Goal: Task Accomplishment & Management: Use online tool/utility

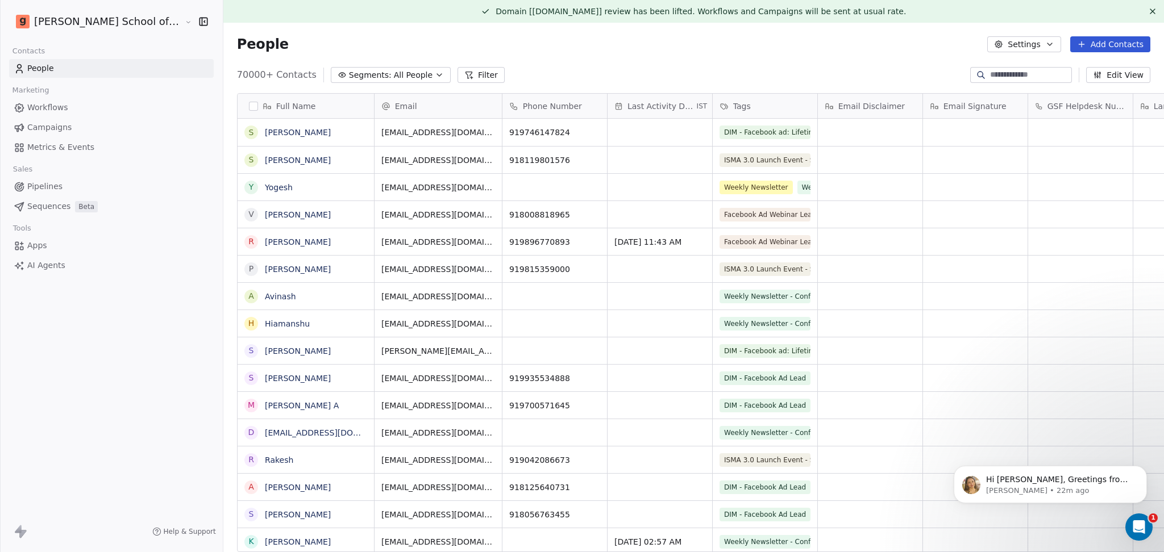
click at [50, 128] on span "Campaigns" at bounding box center [49, 128] width 44 height 12
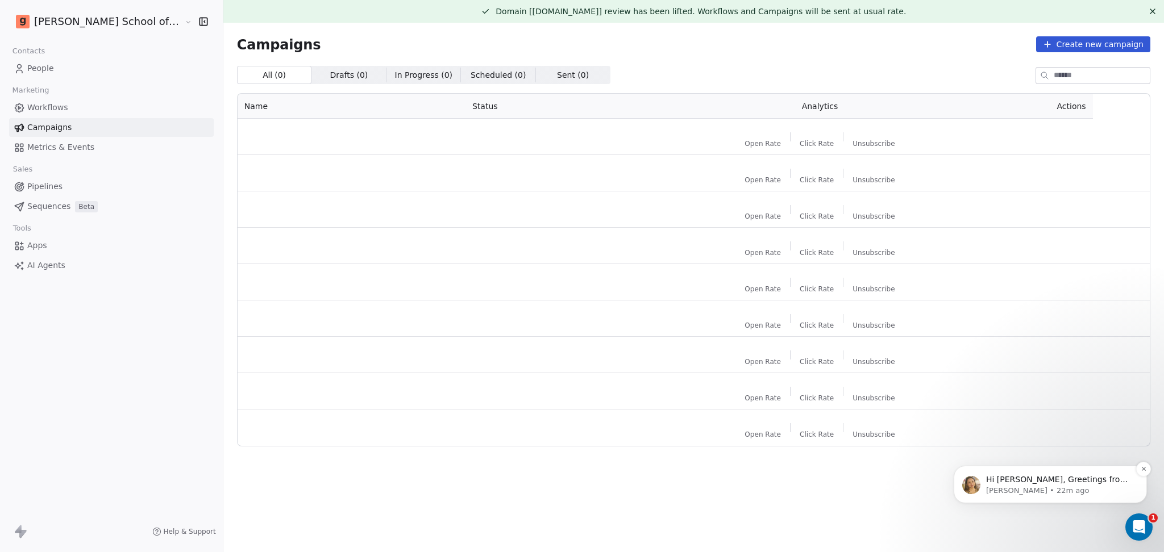
click at [1029, 494] on p "[PERSON_NAME] • 22m ago" at bounding box center [1059, 491] width 147 height 10
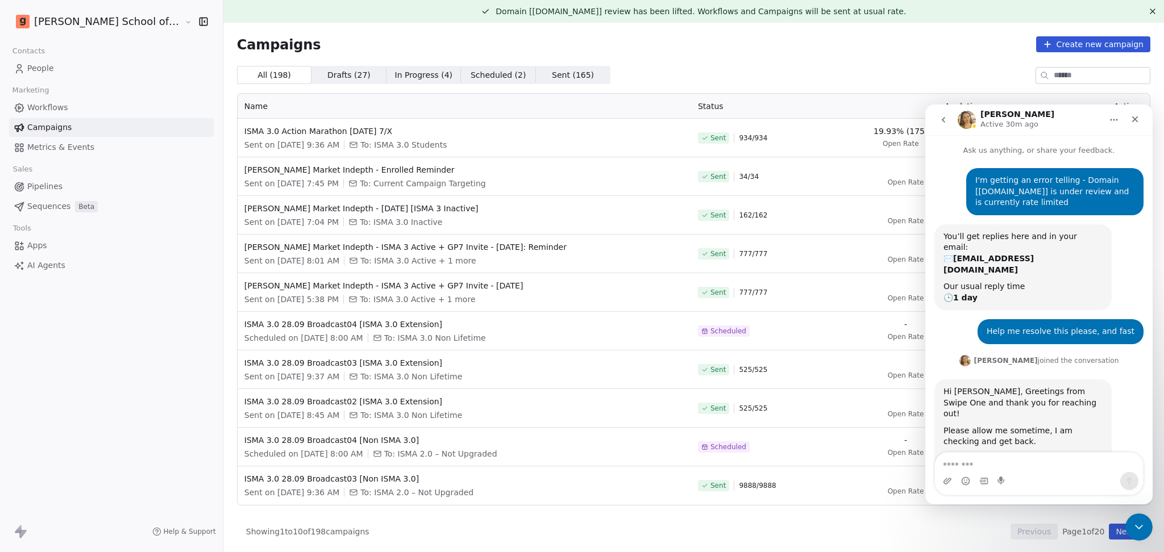
scroll to position [11, 0]
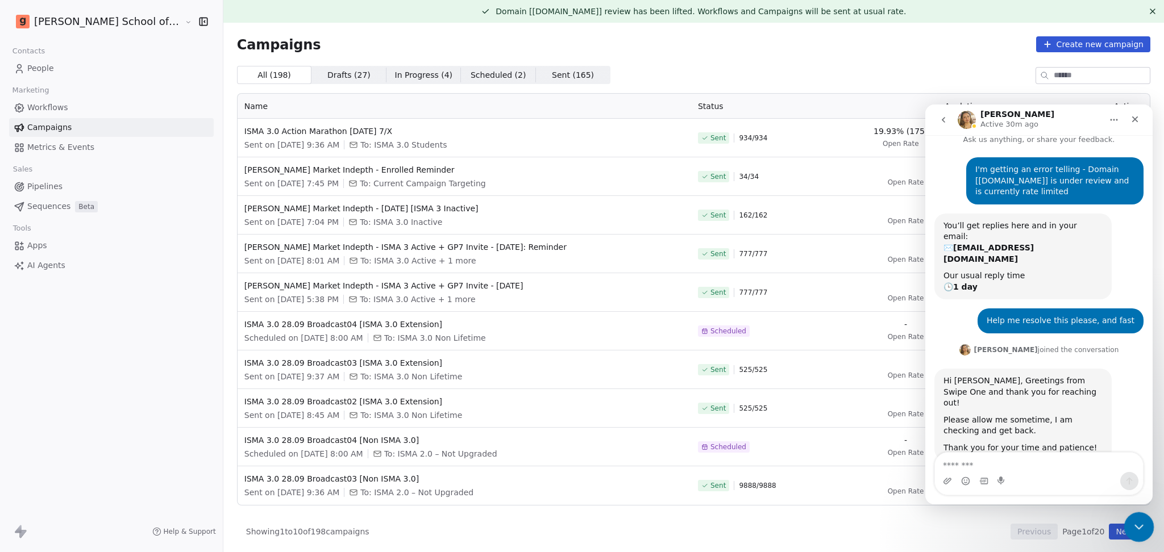
click at [1134, 526] on icon "Close Intercom Messenger" at bounding box center [1137, 526] width 14 height 14
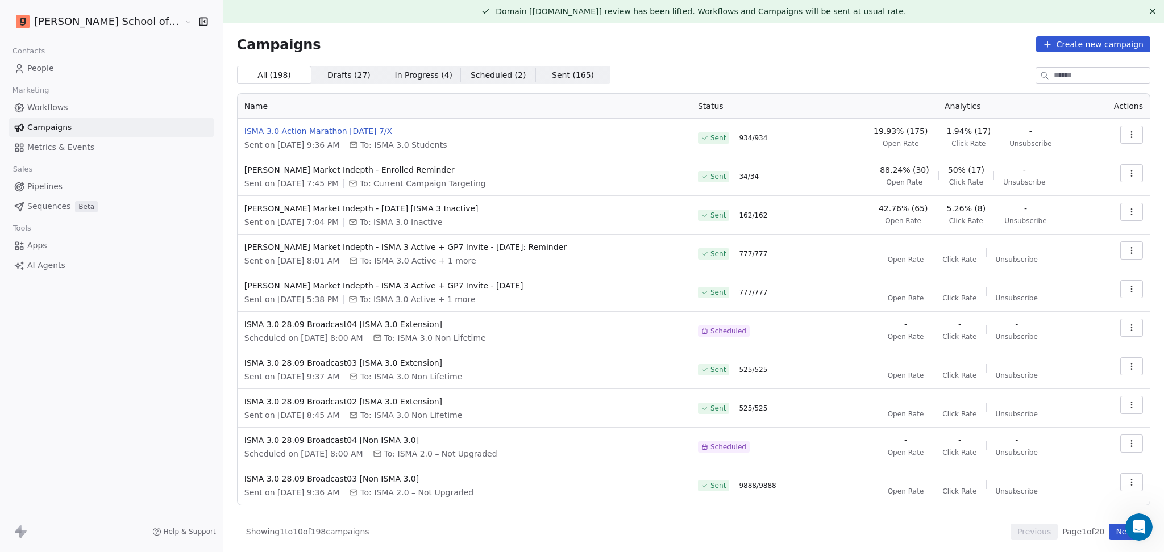
click at [311, 129] on span "ISMA 3.0 Action Marathon [DATE] 7/X" at bounding box center [464, 131] width 440 height 11
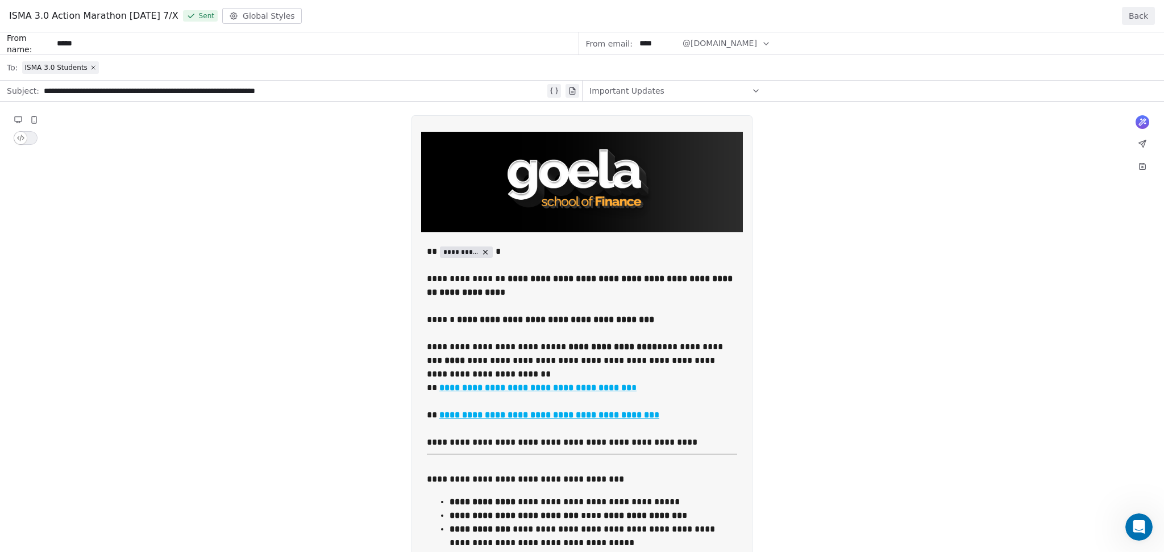
click at [352, 140] on div "**********" at bounding box center [582, 504] width 1164 height 944
click at [1140, 16] on button "Back" at bounding box center [1138, 16] width 33 height 18
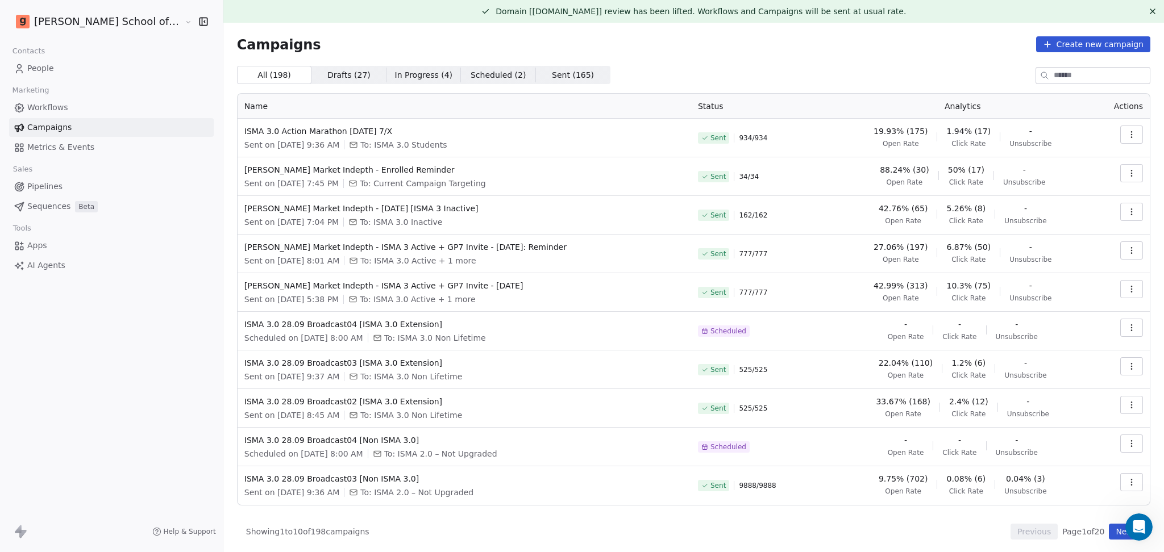
click at [1109, 539] on button "Next" at bounding box center [1125, 532] width 32 height 16
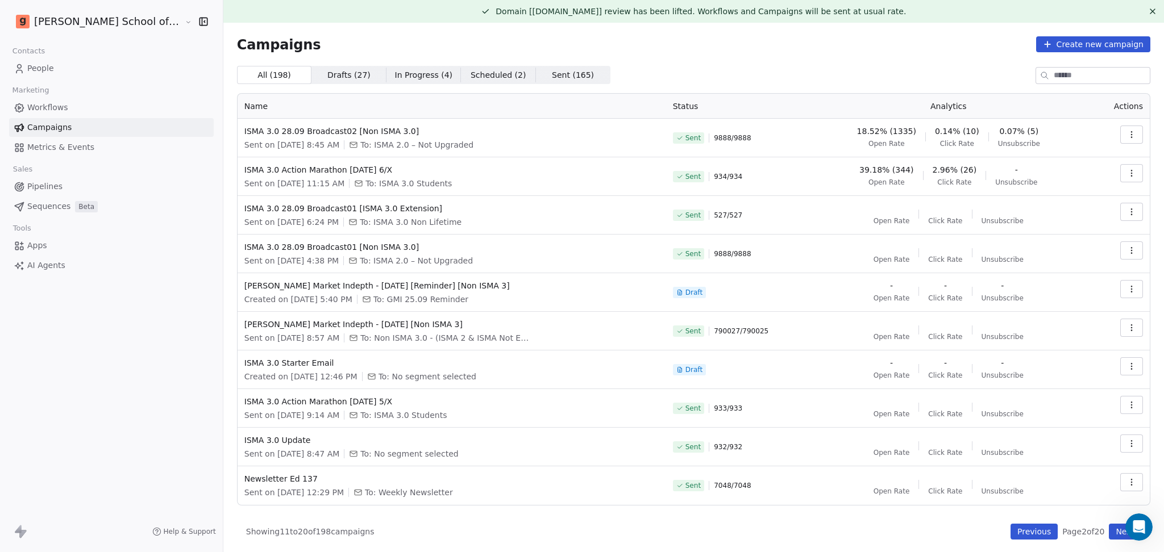
click at [1110, 531] on button "Next" at bounding box center [1125, 532] width 32 height 16
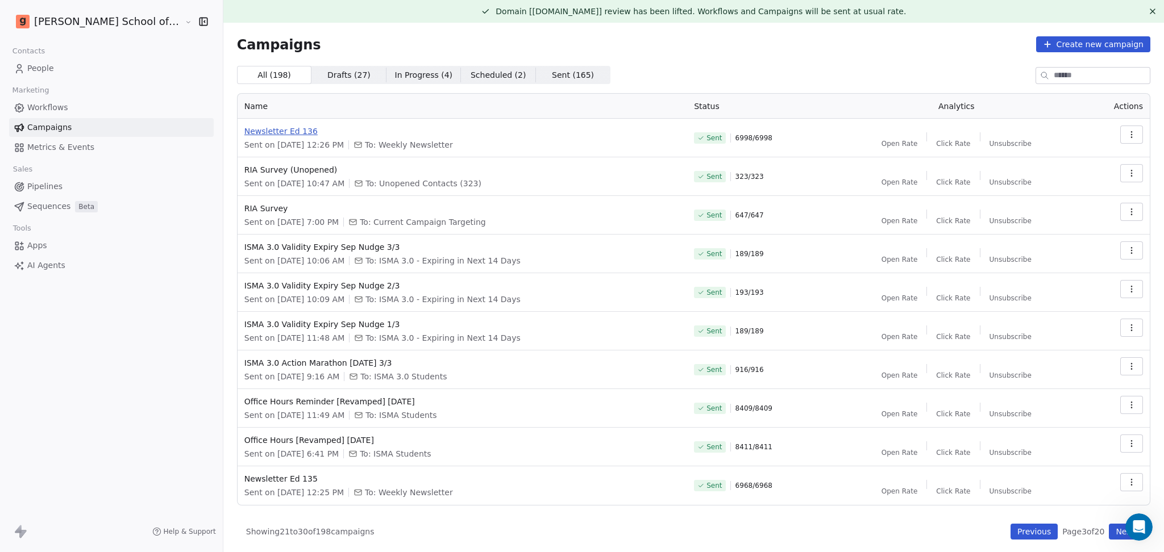
click at [265, 127] on span "Newsletter Ed 136" at bounding box center [462, 131] width 436 height 11
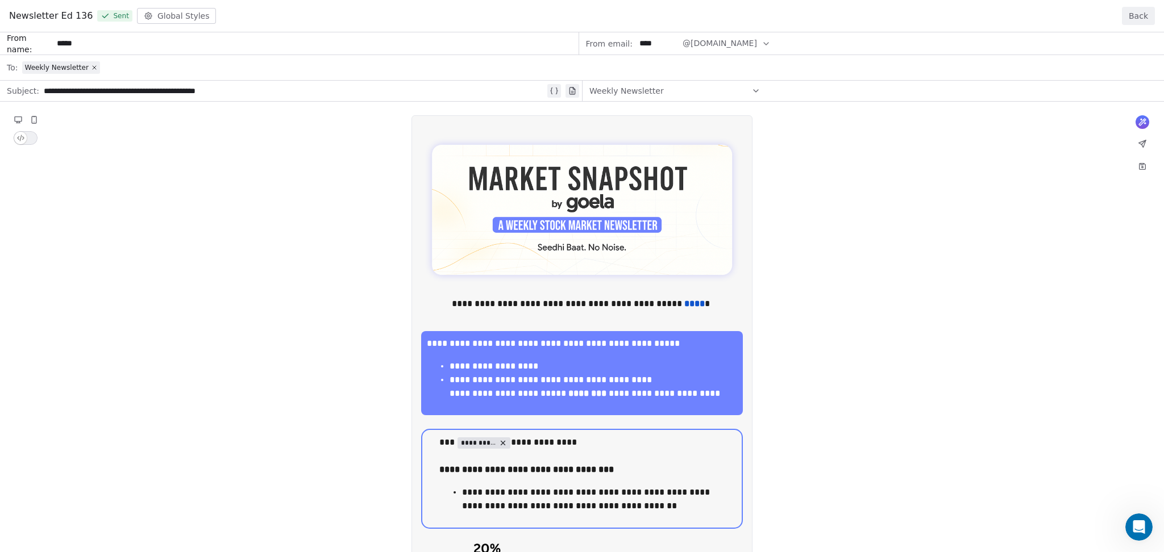
click at [1133, 15] on button "Back" at bounding box center [1138, 16] width 33 height 18
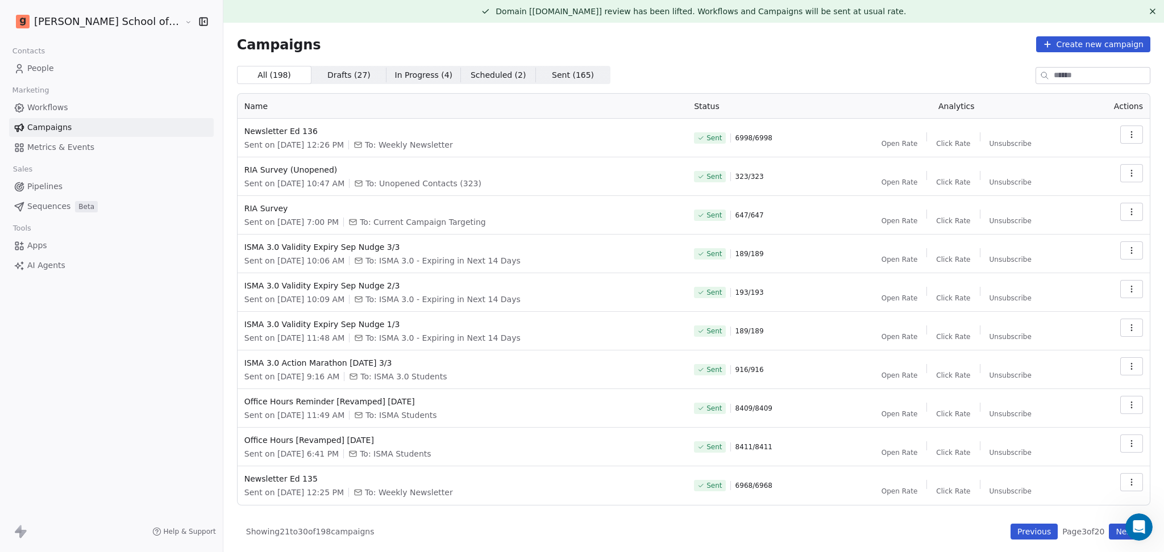
click at [1010, 531] on button "Previous" at bounding box center [1033, 532] width 47 height 16
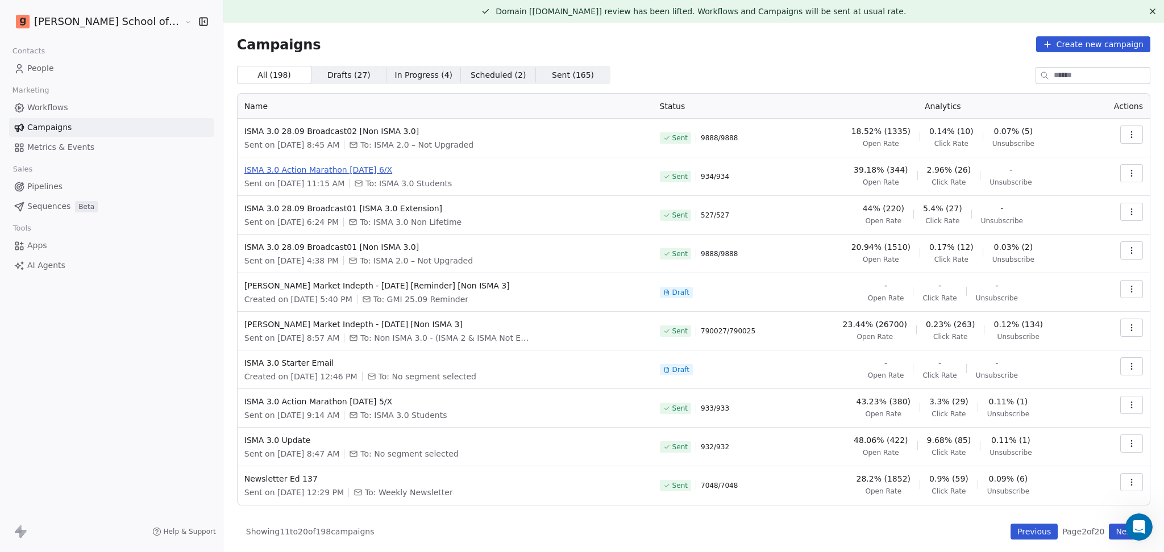
click at [344, 166] on span "ISMA 3.0 Action Marathon [DATE] 6/X" at bounding box center [445, 169] width 402 height 11
